Goal: Register for event/course

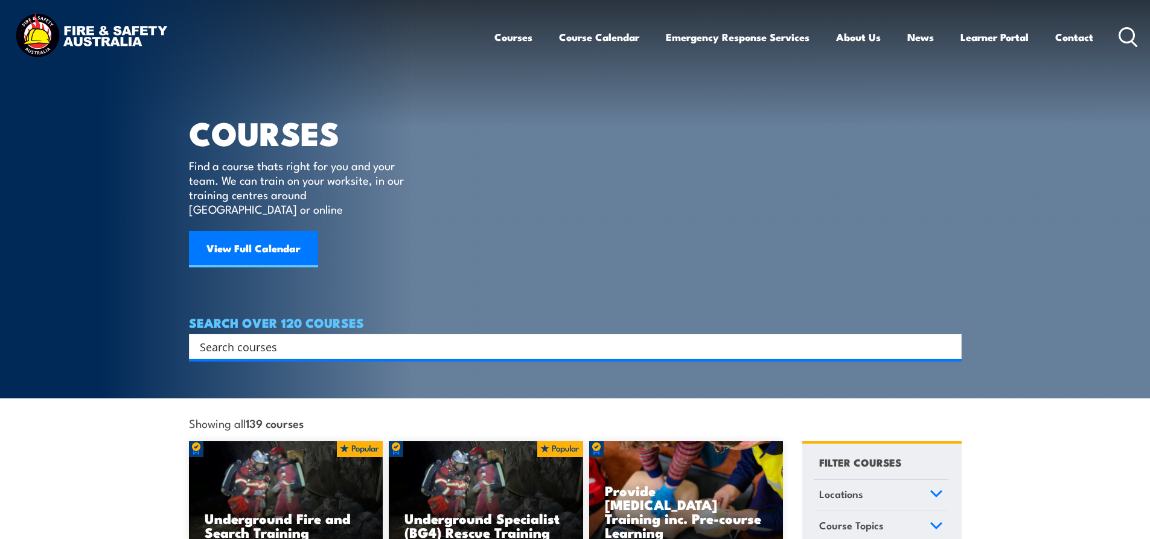
scroll to position [60, 0]
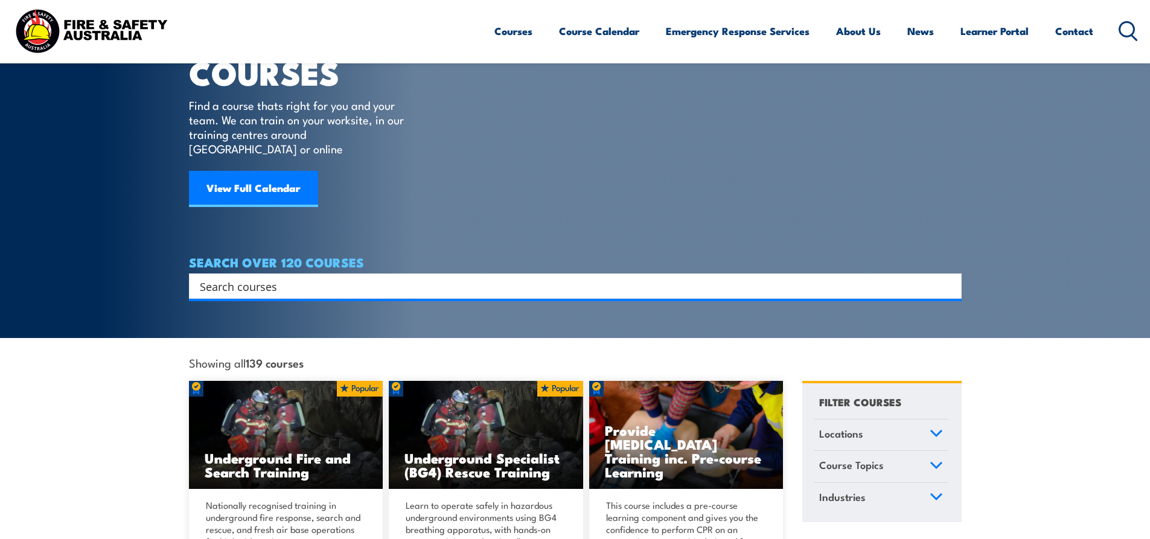
click at [301, 277] on input "Search input" at bounding box center [567, 286] width 735 height 18
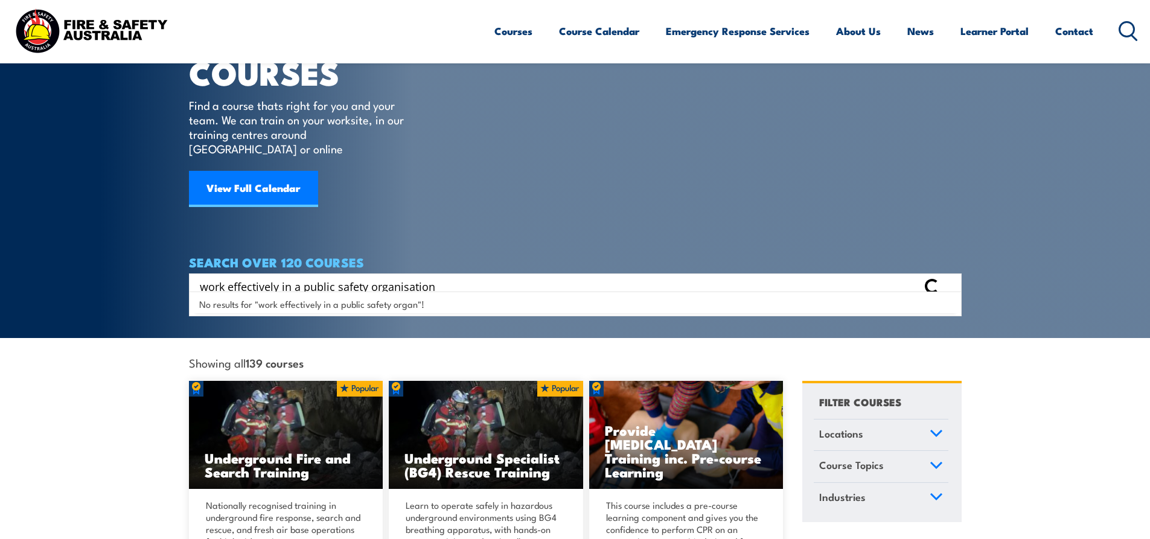
type input "work effectively in a public safety organisation"
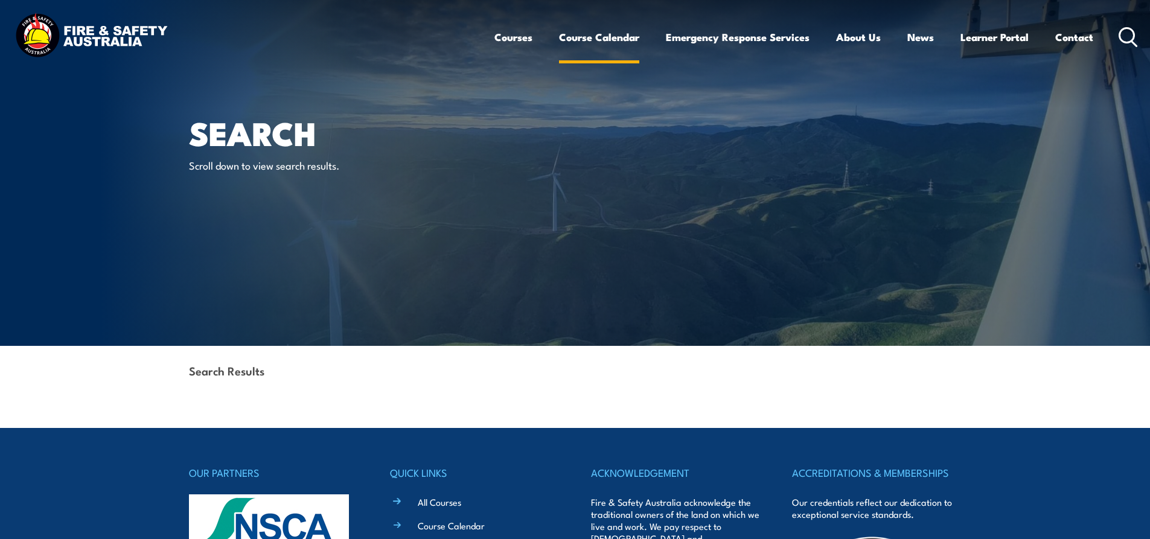
click at [610, 40] on link "Course Calendar" at bounding box center [599, 37] width 80 height 32
click at [600, 34] on link "Course Calendar" at bounding box center [599, 37] width 80 height 32
click at [595, 32] on link "Course Calendar" at bounding box center [599, 37] width 80 height 32
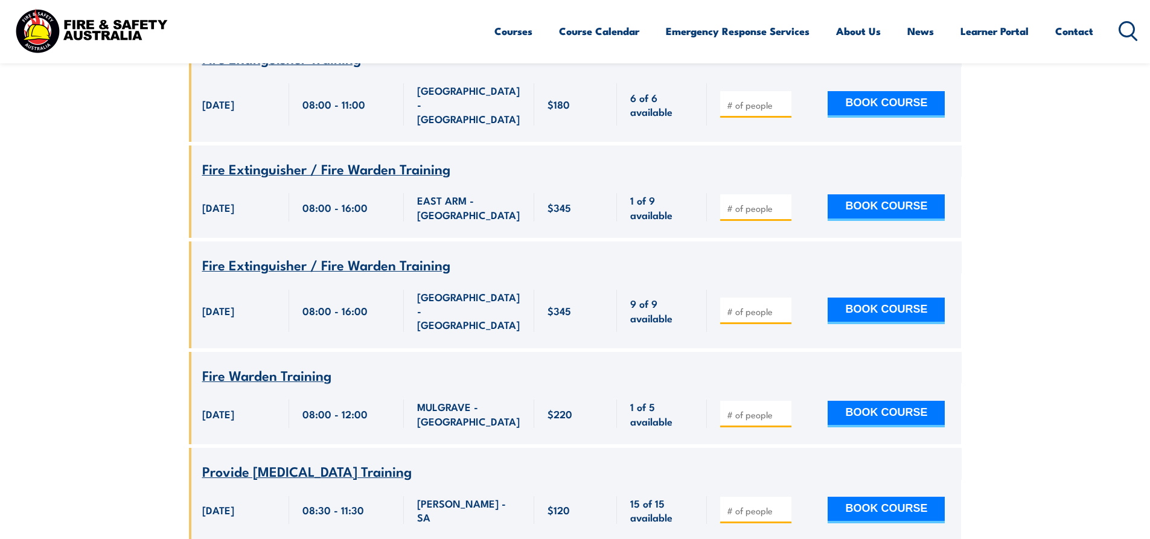
scroll to position [8211, 0]
